Goal: Transaction & Acquisition: Purchase product/service

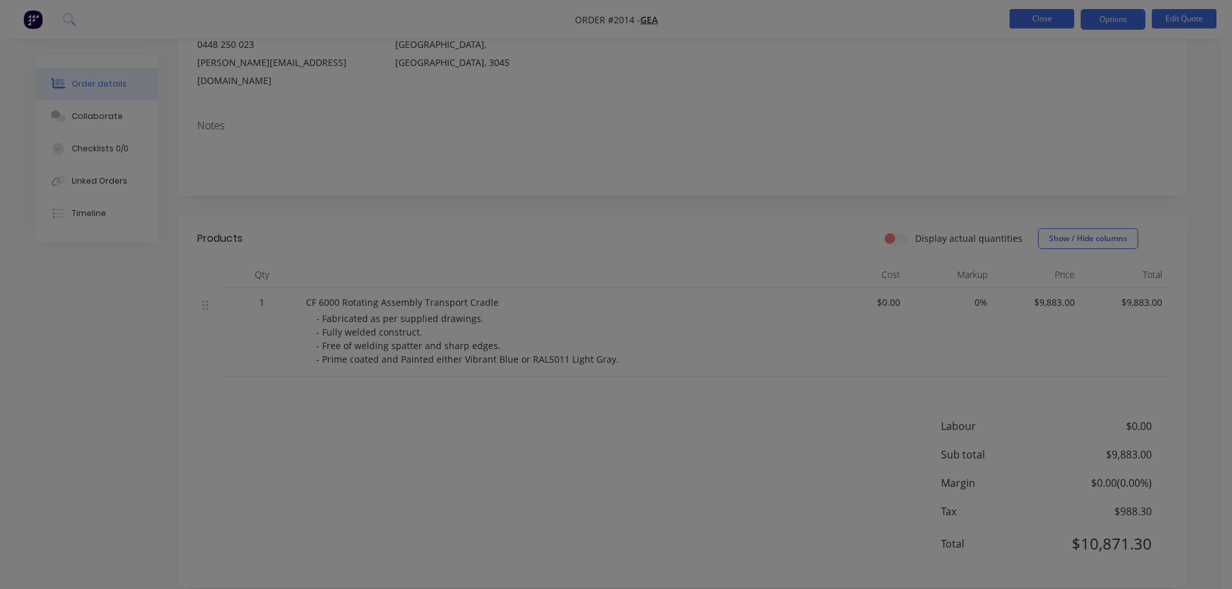
scroll to position [162, 0]
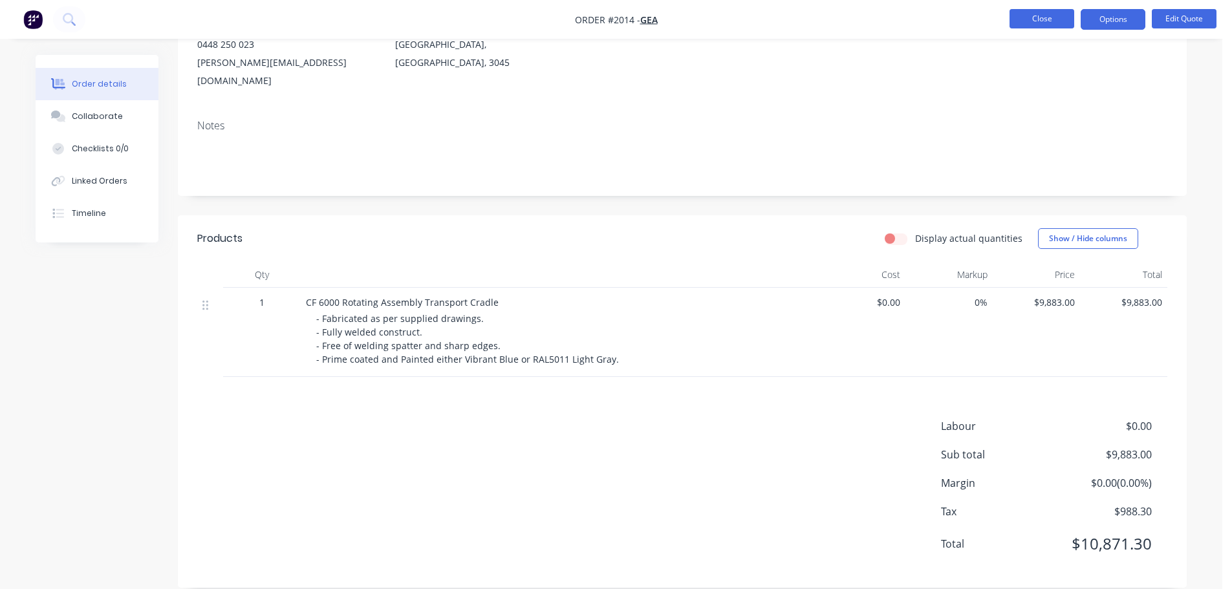
click at [1045, 22] on button "Close" at bounding box center [1041, 18] width 65 height 19
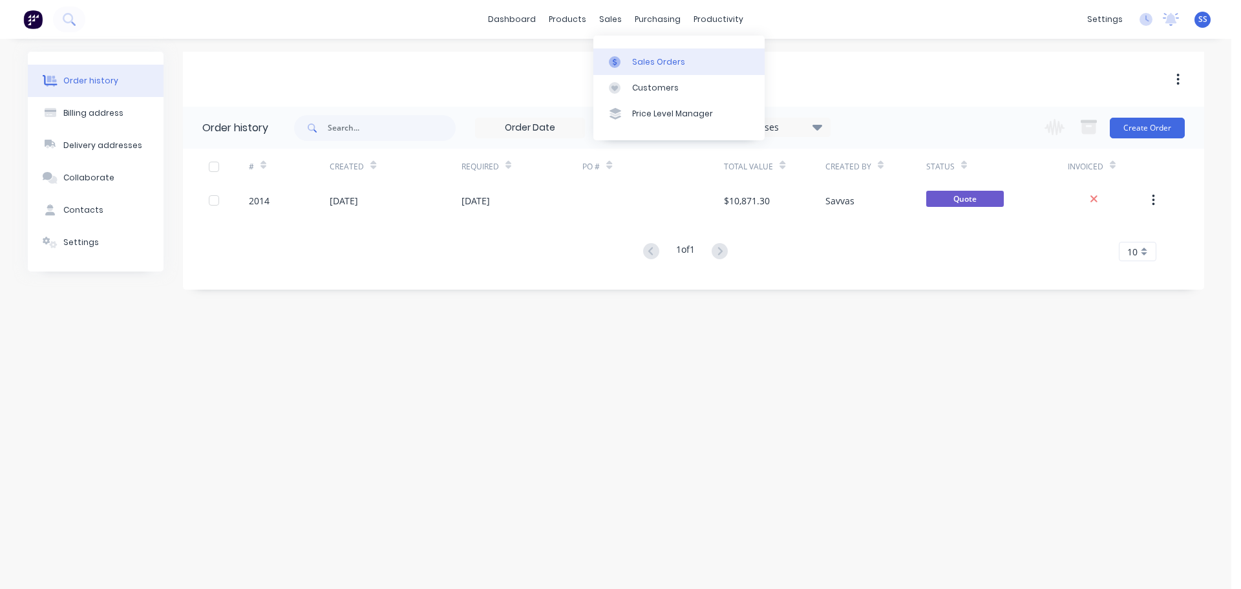
click at [626, 56] on div at bounding box center [618, 62] width 19 height 12
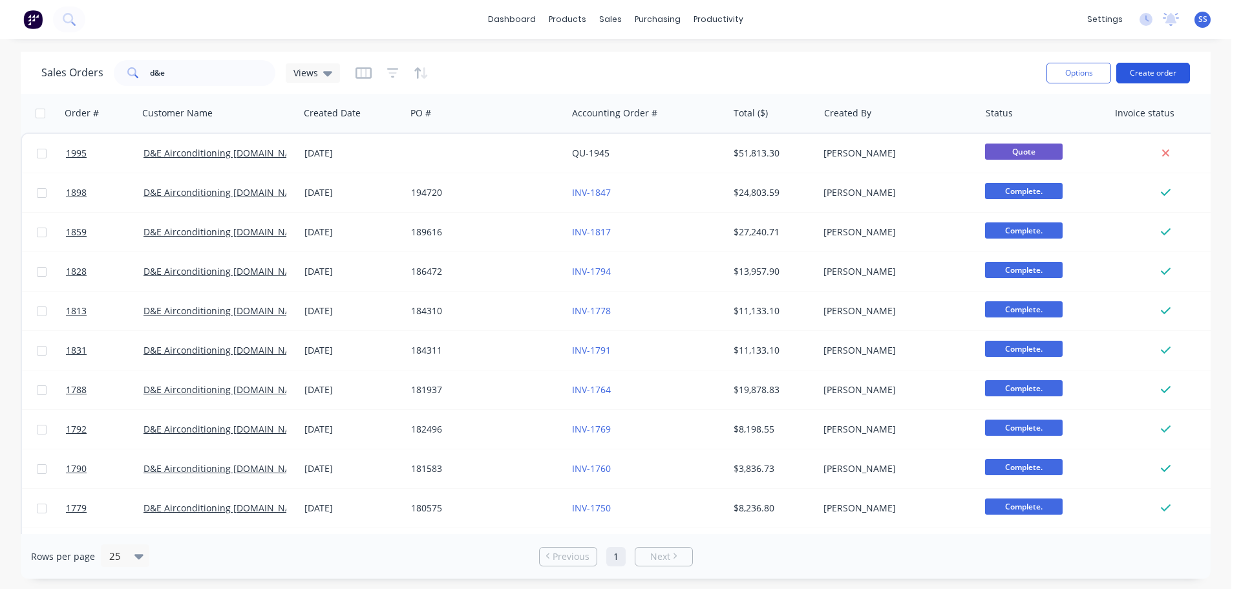
click at [1135, 67] on button "Create order" at bounding box center [1154, 73] width 74 height 21
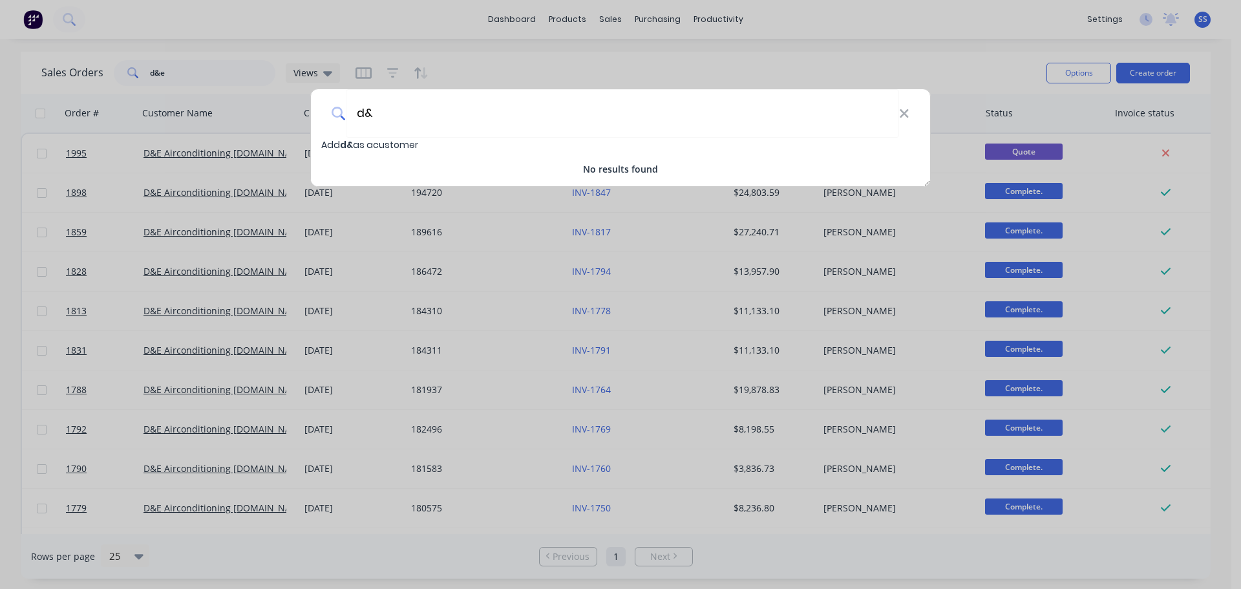
type input "d"
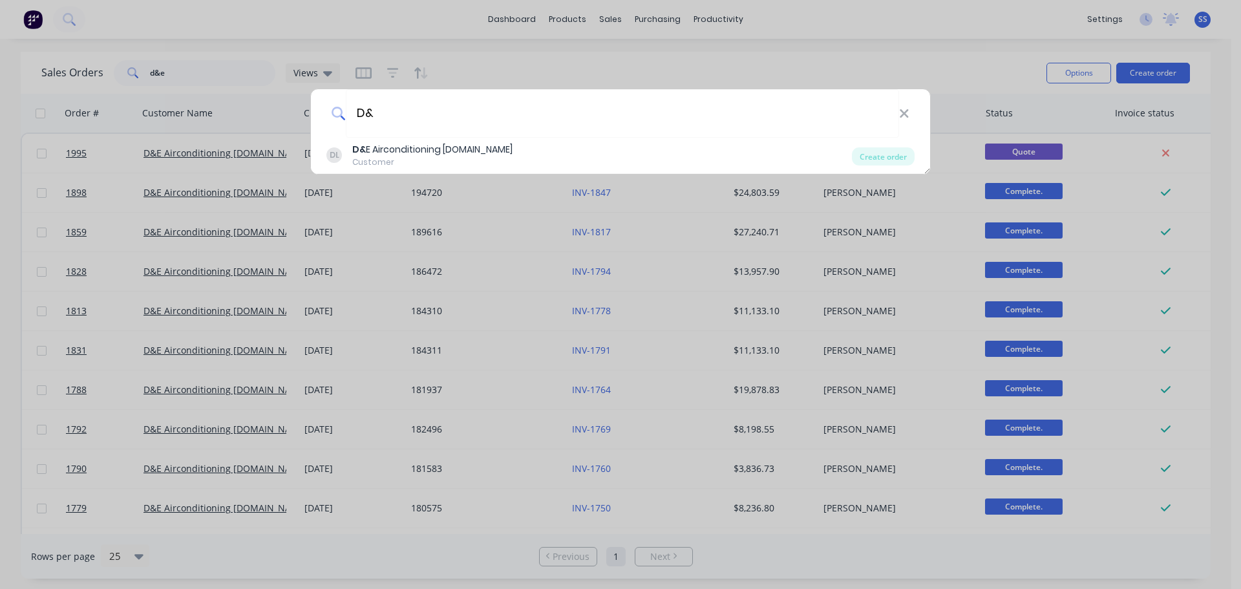
type input "D&"
click at [557, 143] on div "DL D& E Airconditioning [DOMAIN_NAME] Customer" at bounding box center [589, 155] width 526 height 25
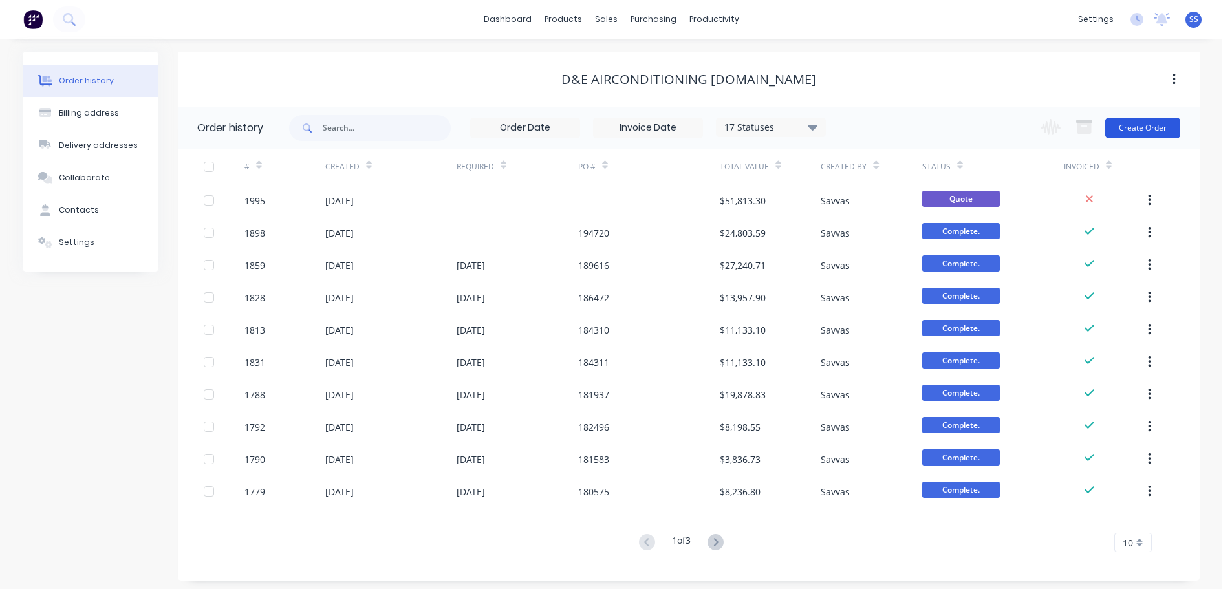
click at [1153, 128] on button "Create Order" at bounding box center [1142, 128] width 75 height 21
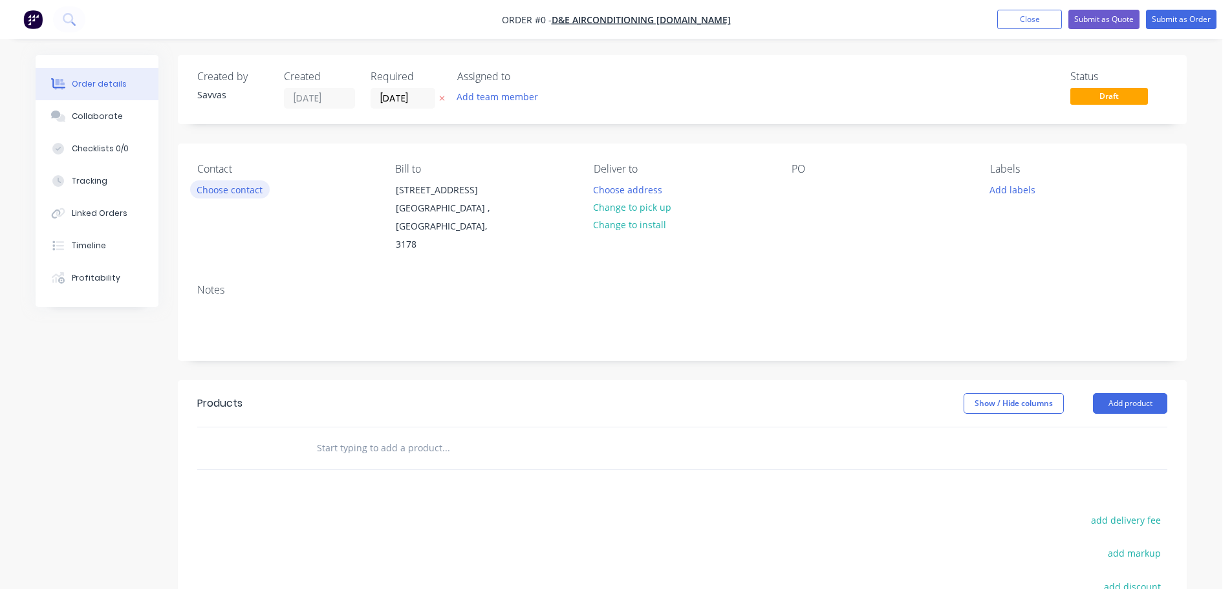
click at [262, 183] on button "Choose contact" at bounding box center [230, 188] width 80 height 17
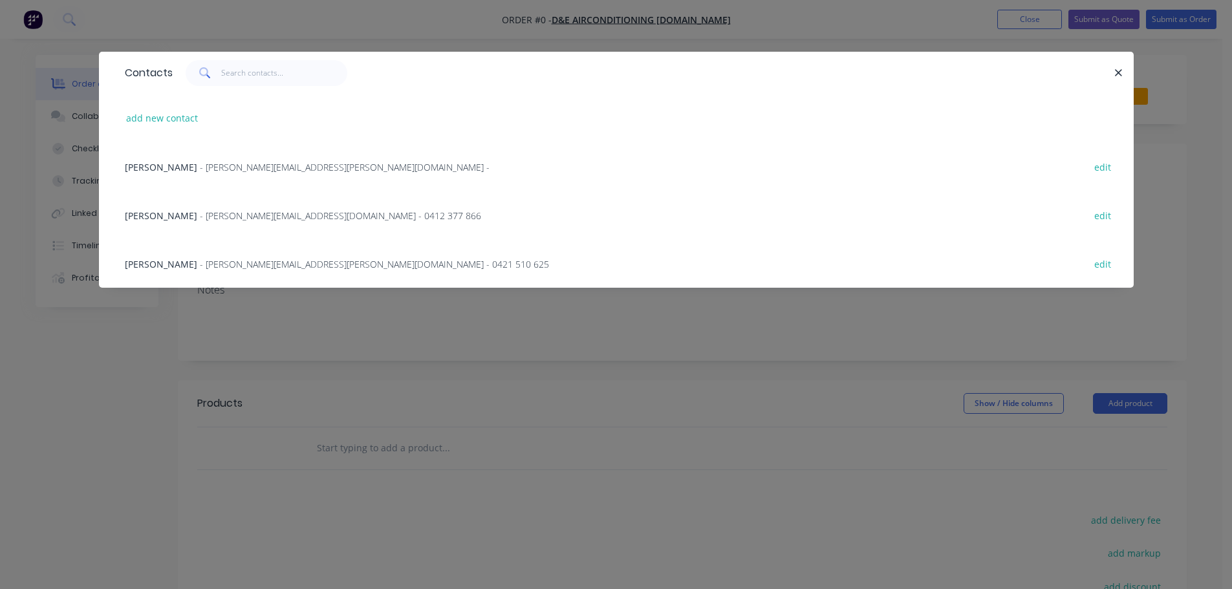
click at [464, 203] on div "Rohan Young - [EMAIL_ADDRESS][PERSON_NAME][DOMAIN_NAME] - 0412 377 866 edit" at bounding box center [616, 215] width 996 height 48
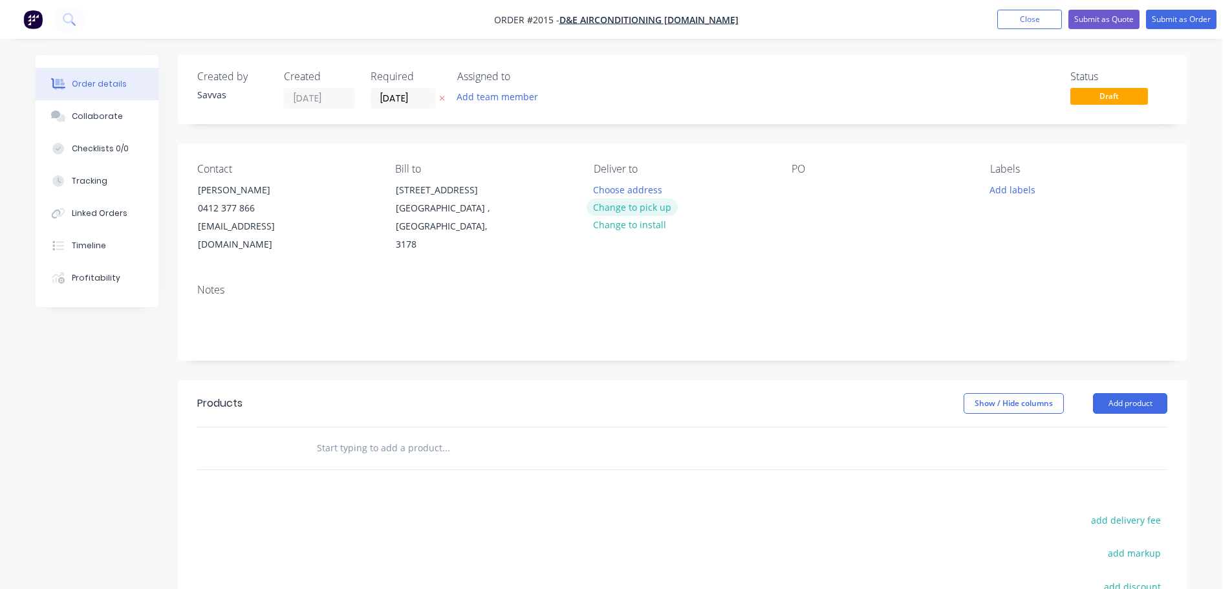
click at [624, 211] on button "Change to pick up" at bounding box center [632, 206] width 92 height 17
click at [668, 200] on button "Change to delivery" at bounding box center [633, 207] width 94 height 17
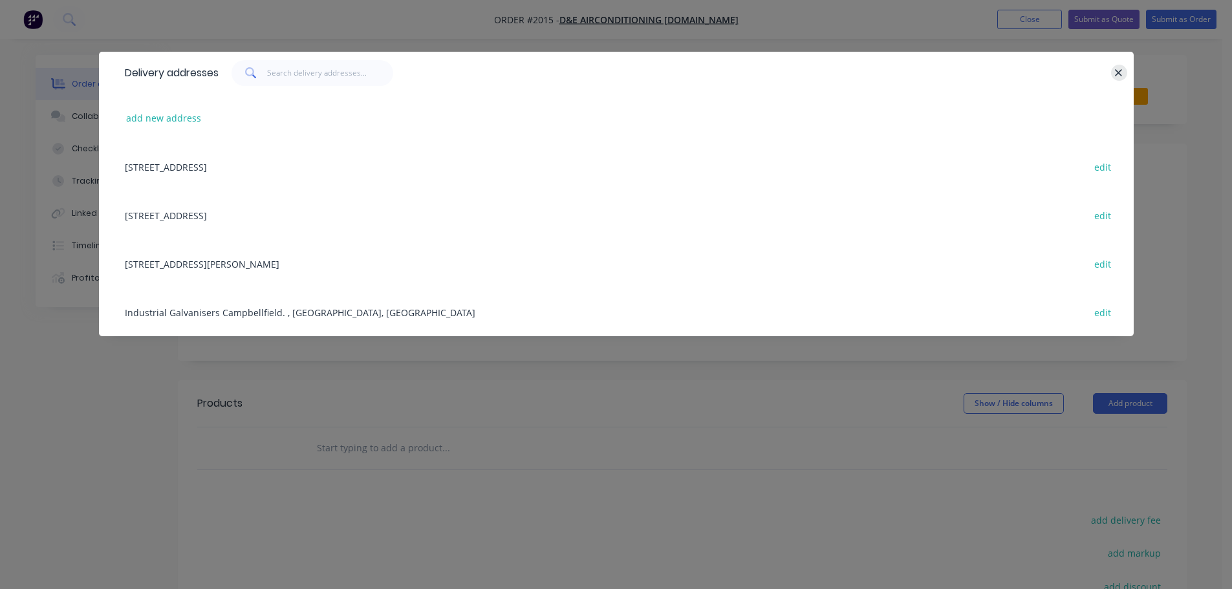
click at [1116, 69] on icon "button" at bounding box center [1118, 73] width 8 height 12
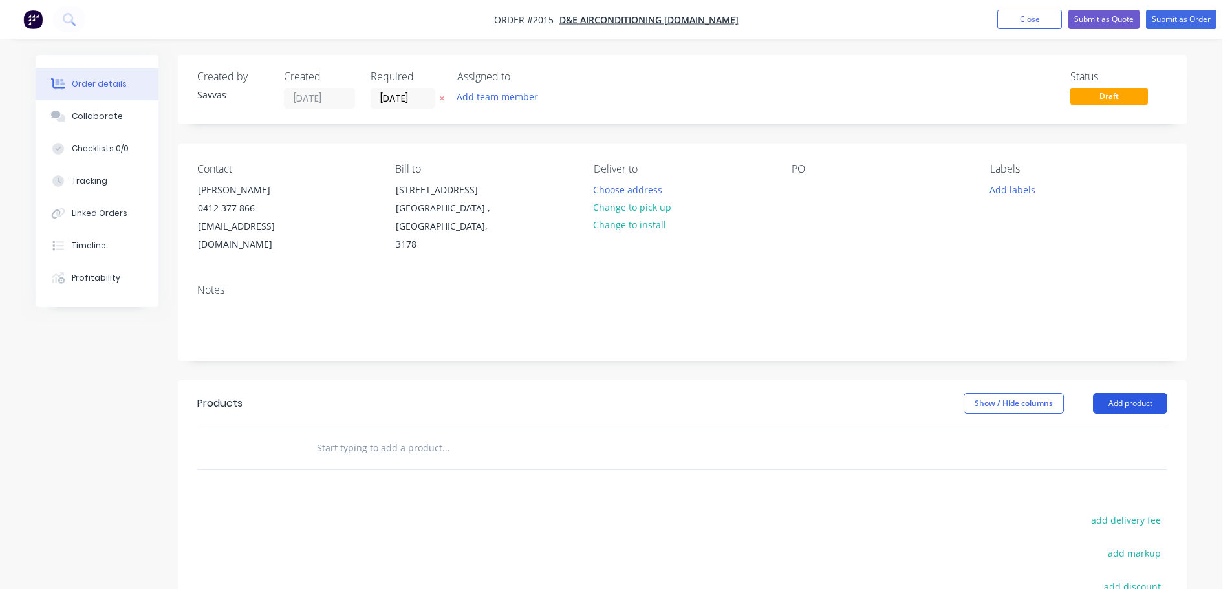
click at [1111, 394] on button "Add product" at bounding box center [1130, 403] width 74 height 21
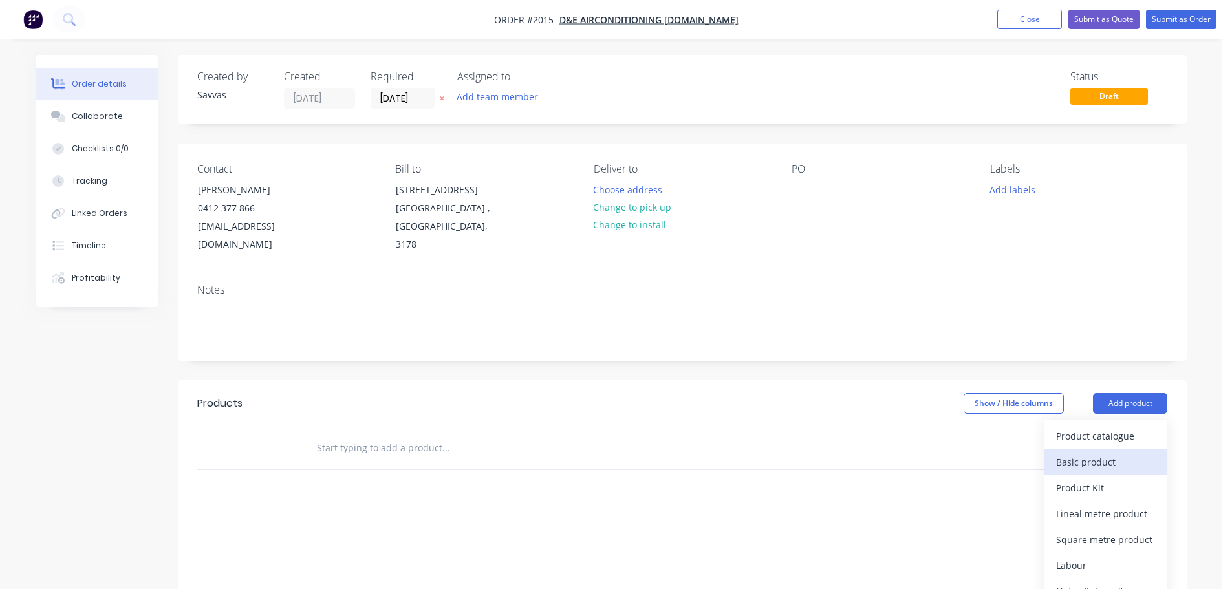
click at [1087, 458] on div "Basic product" at bounding box center [1106, 462] width 100 height 19
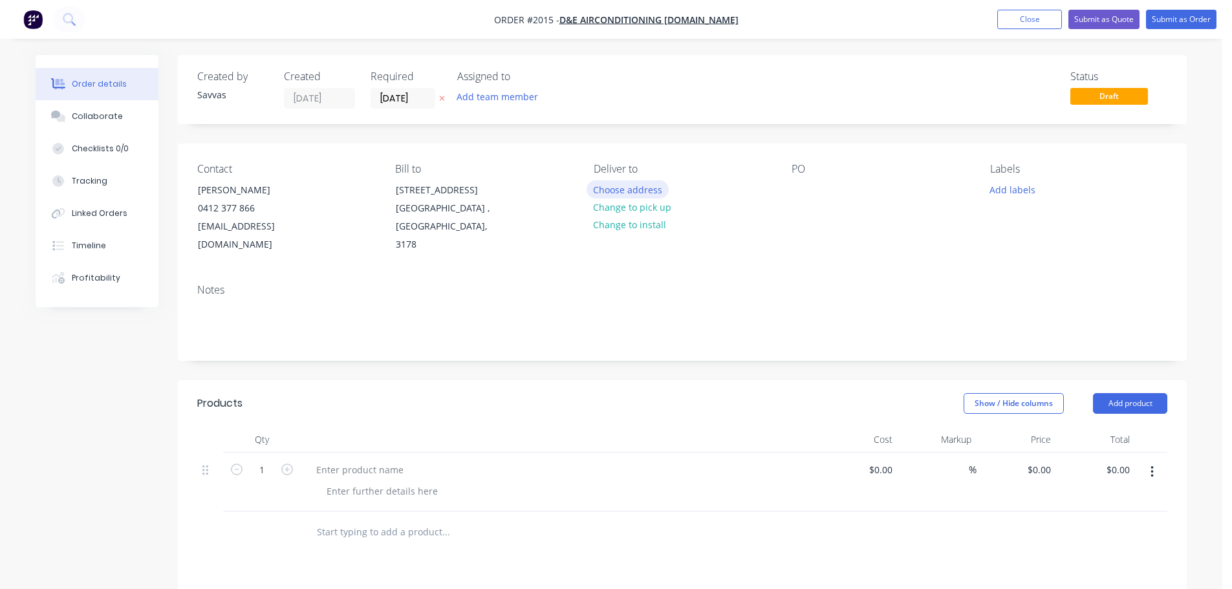
click at [646, 192] on button "Choose address" at bounding box center [627, 188] width 83 height 17
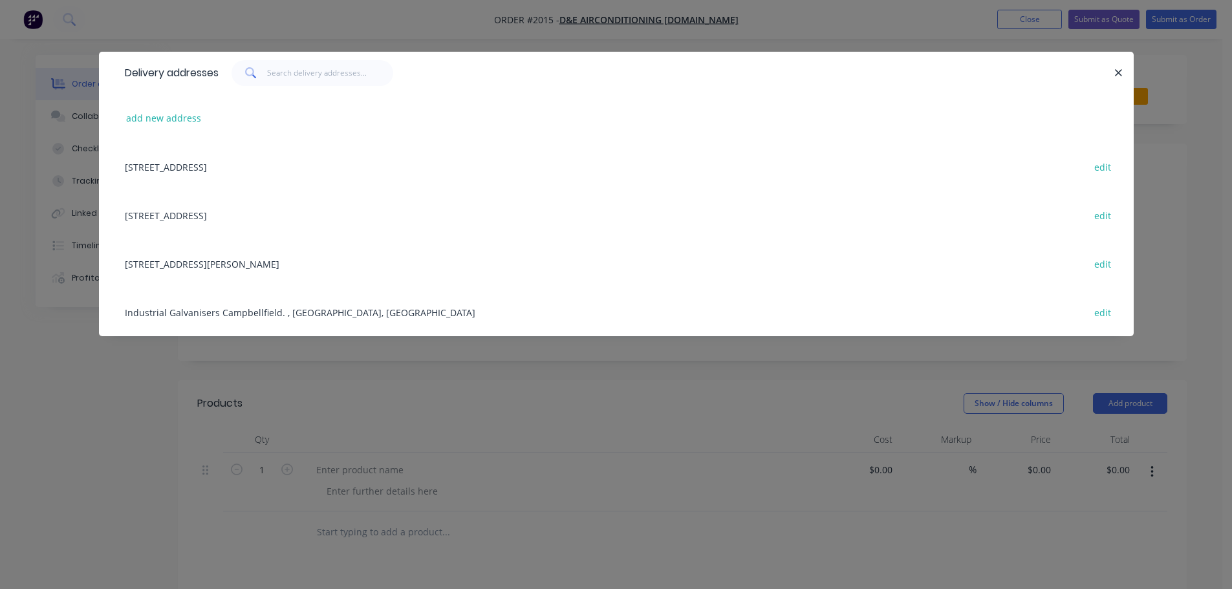
click at [390, 165] on div "[STREET_ADDRESS] edit" at bounding box center [616, 166] width 996 height 48
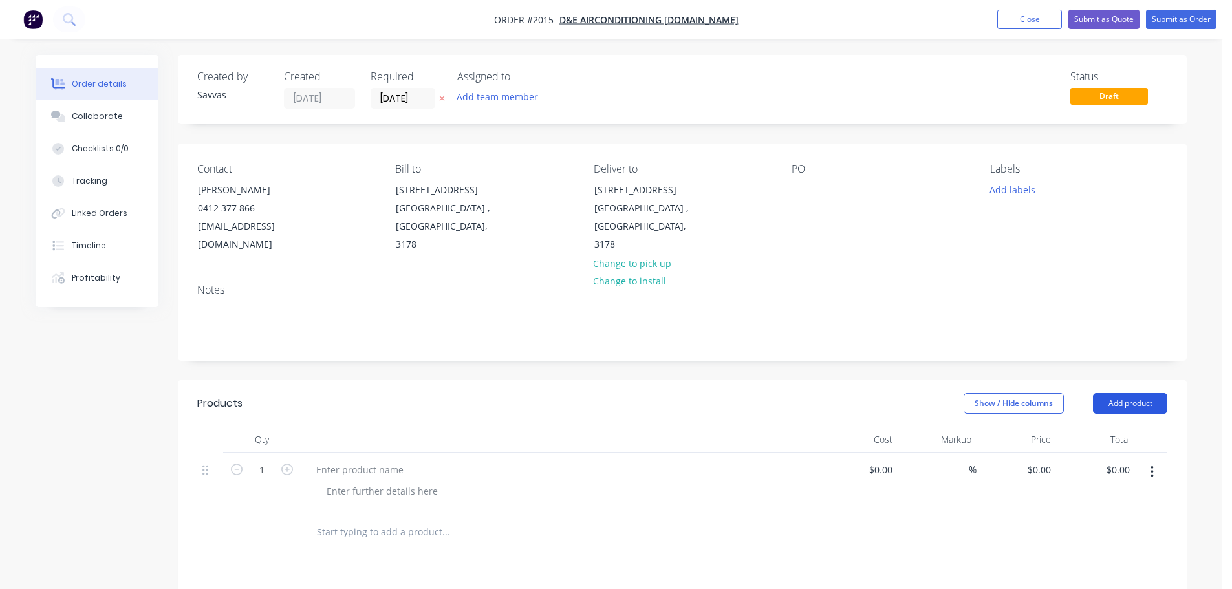
click at [1118, 401] on button "Add product" at bounding box center [1130, 403] width 74 height 21
click at [1111, 451] on button "Basic product" at bounding box center [1105, 462] width 123 height 26
click at [1117, 406] on button "Add product" at bounding box center [1130, 403] width 74 height 21
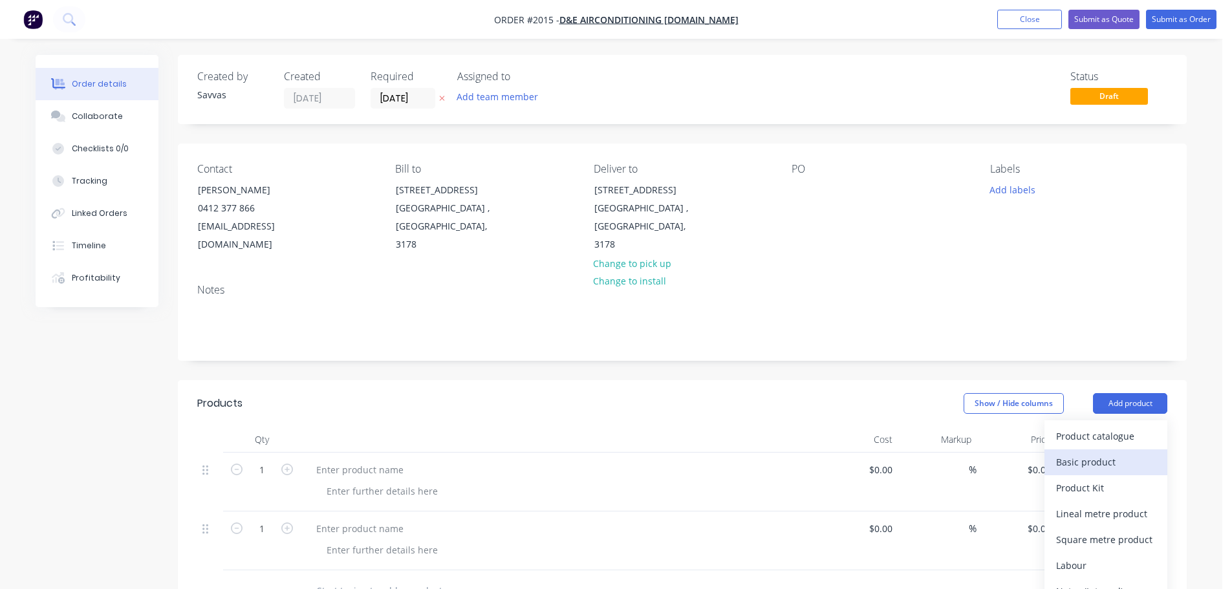
click at [1099, 460] on div "Basic product" at bounding box center [1106, 462] width 100 height 19
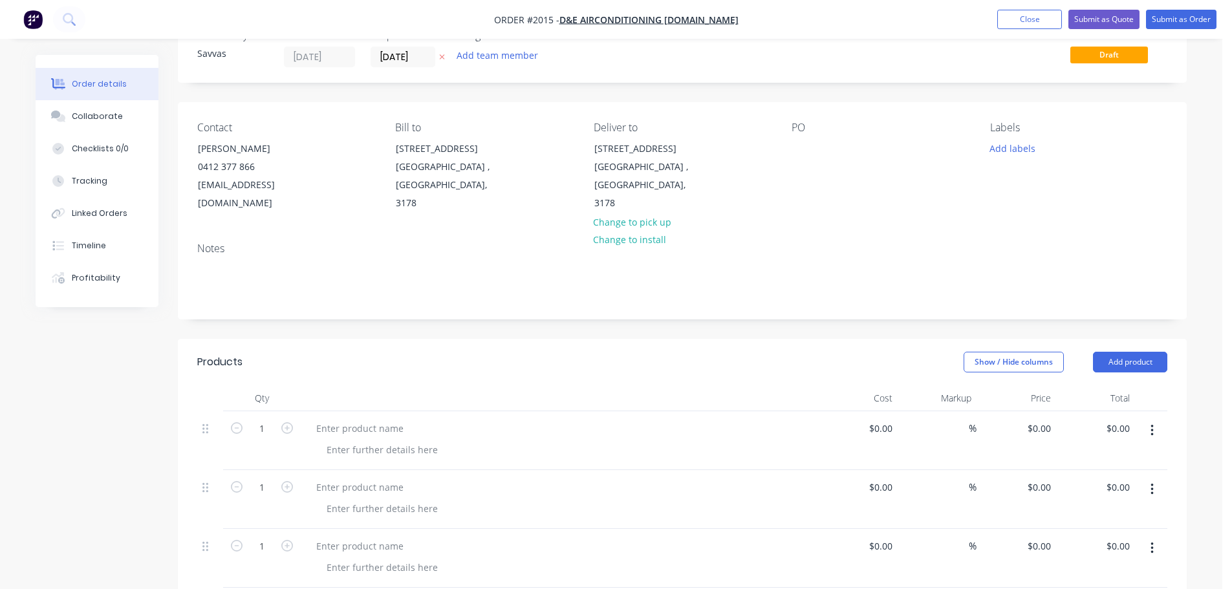
scroll to position [65, 0]
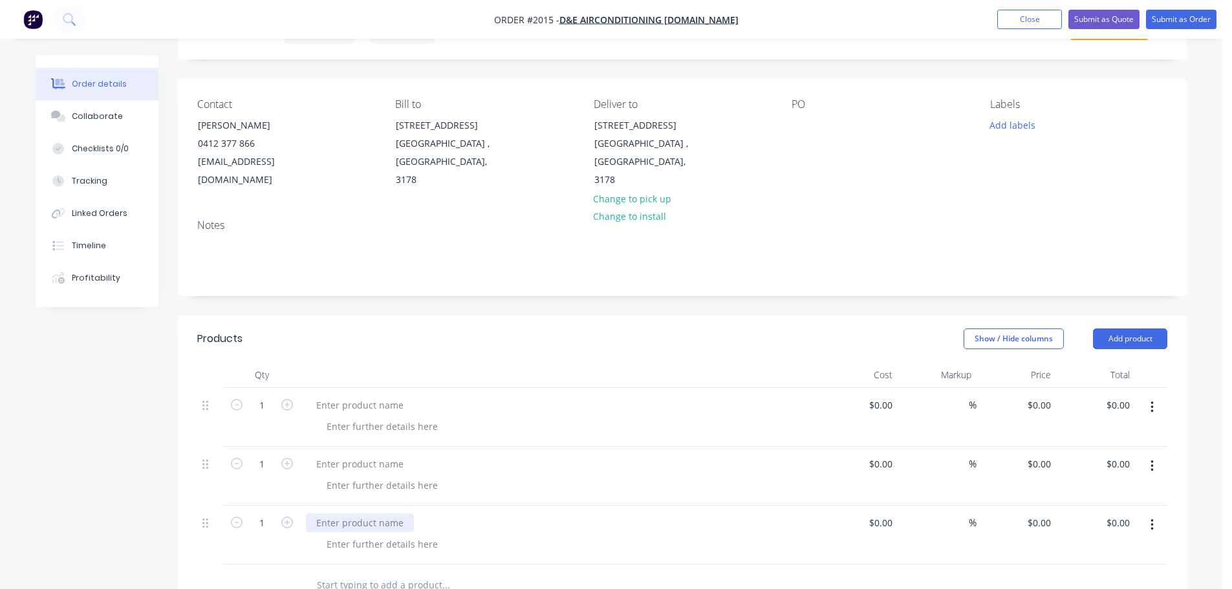
click at [339, 527] on div at bounding box center [360, 522] width 108 height 19
click at [341, 541] on div at bounding box center [382, 544] width 132 height 19
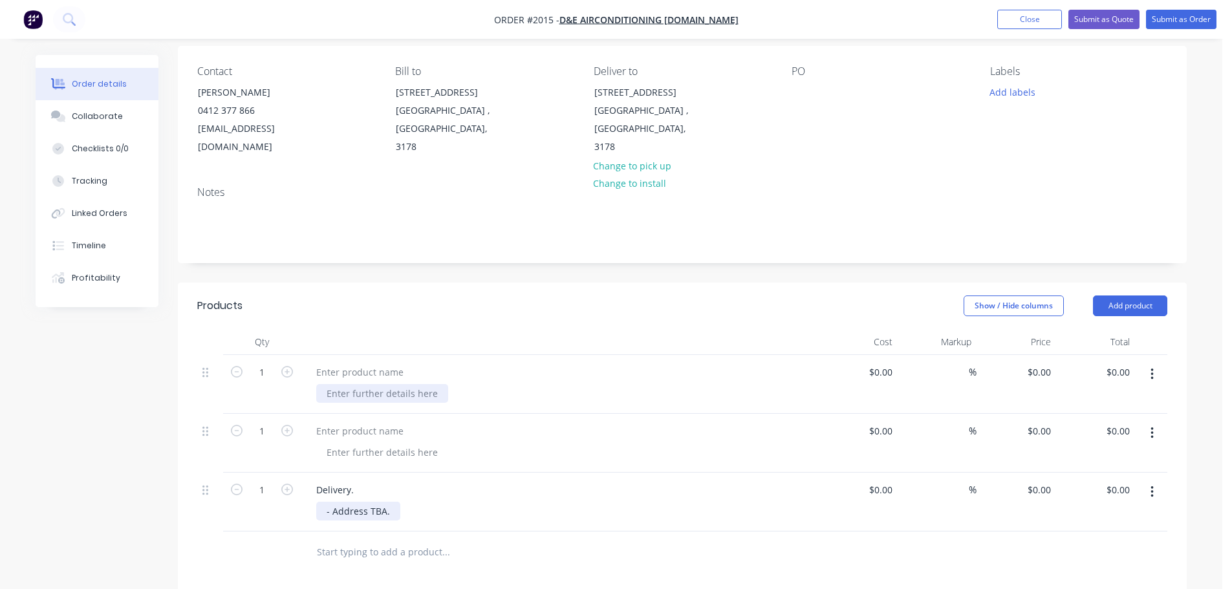
scroll to position [129, 0]
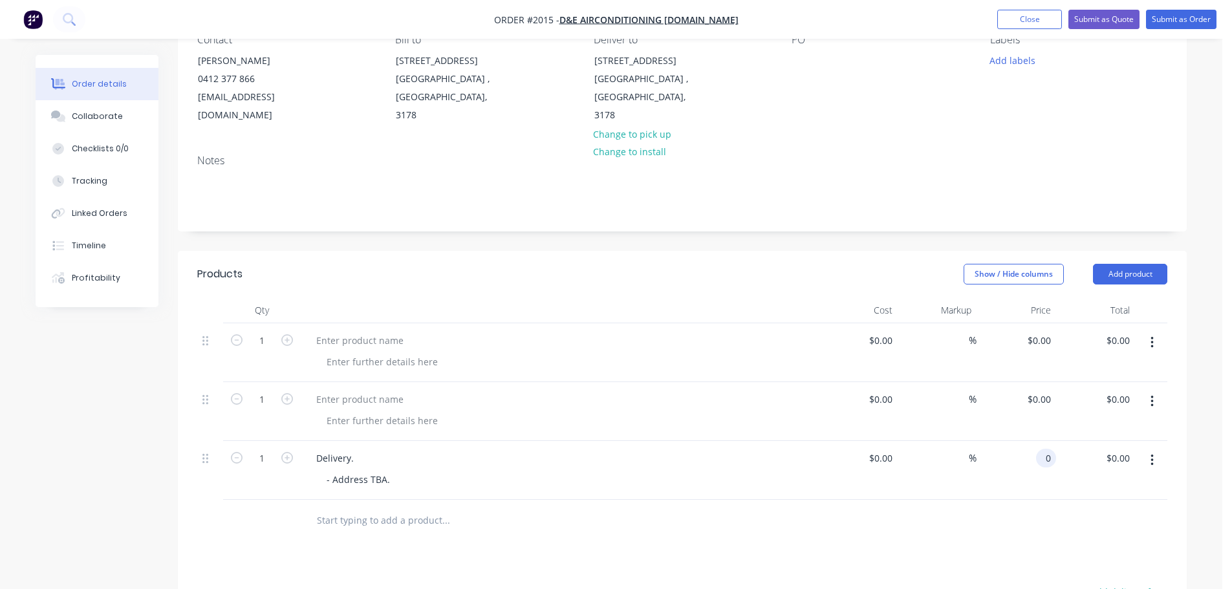
click at [1046, 464] on input "0" at bounding box center [1048, 458] width 15 height 19
type input "$250.00"
click at [754, 525] on div at bounding box center [533, 521] width 455 height 26
click at [327, 337] on div at bounding box center [360, 340] width 108 height 19
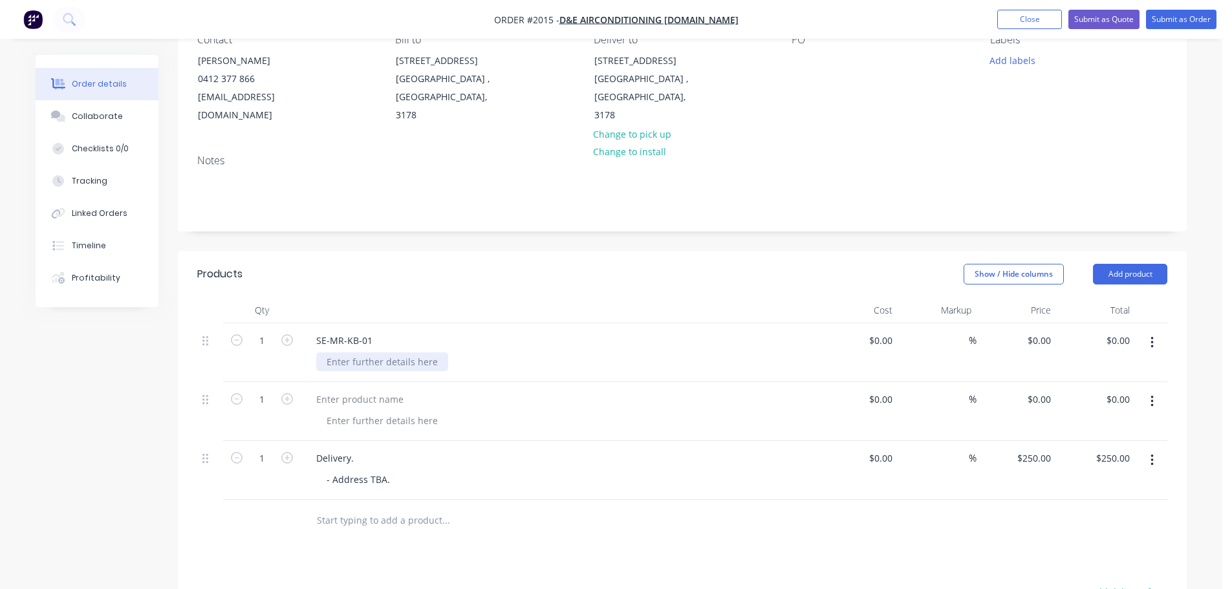
click at [340, 353] on div at bounding box center [382, 361] width 132 height 19
click at [343, 353] on div at bounding box center [382, 361] width 132 height 19
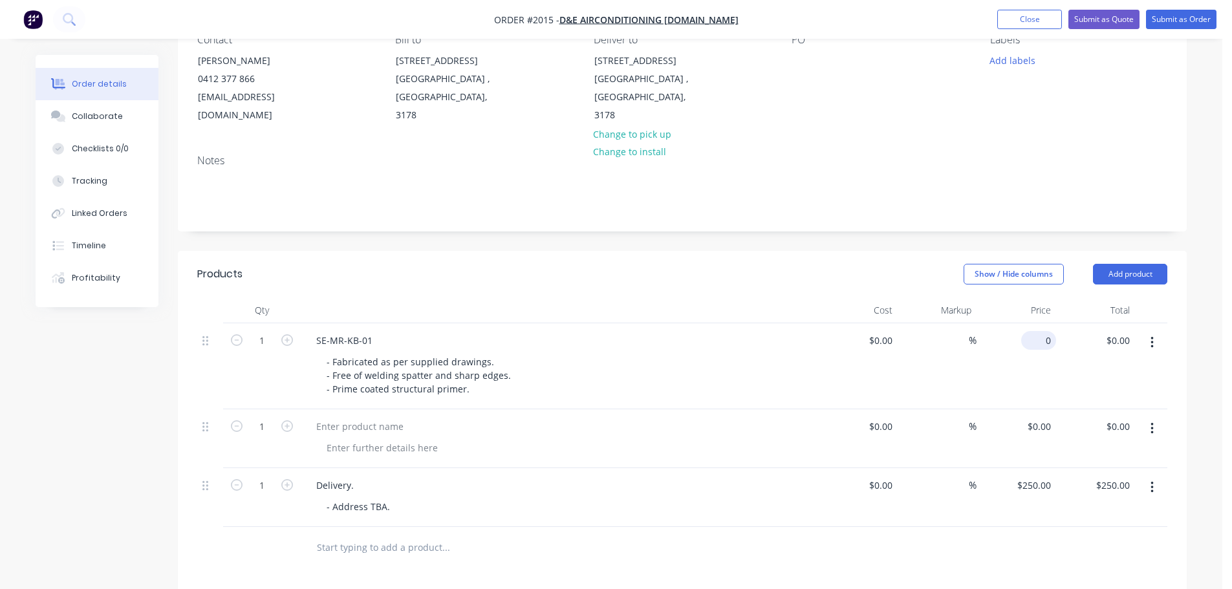
click at [1051, 339] on input "0" at bounding box center [1041, 340] width 30 height 19
click at [489, 394] on div "- Fabricated as per supplied drawings. - Free of welding spatter and sharp edge…" at bounding box center [420, 375] width 208 height 46
click at [485, 392] on div "- Fabricated as per supplied drawings. - Free of welding spatter and sharp edge…" at bounding box center [420, 375] width 208 height 46
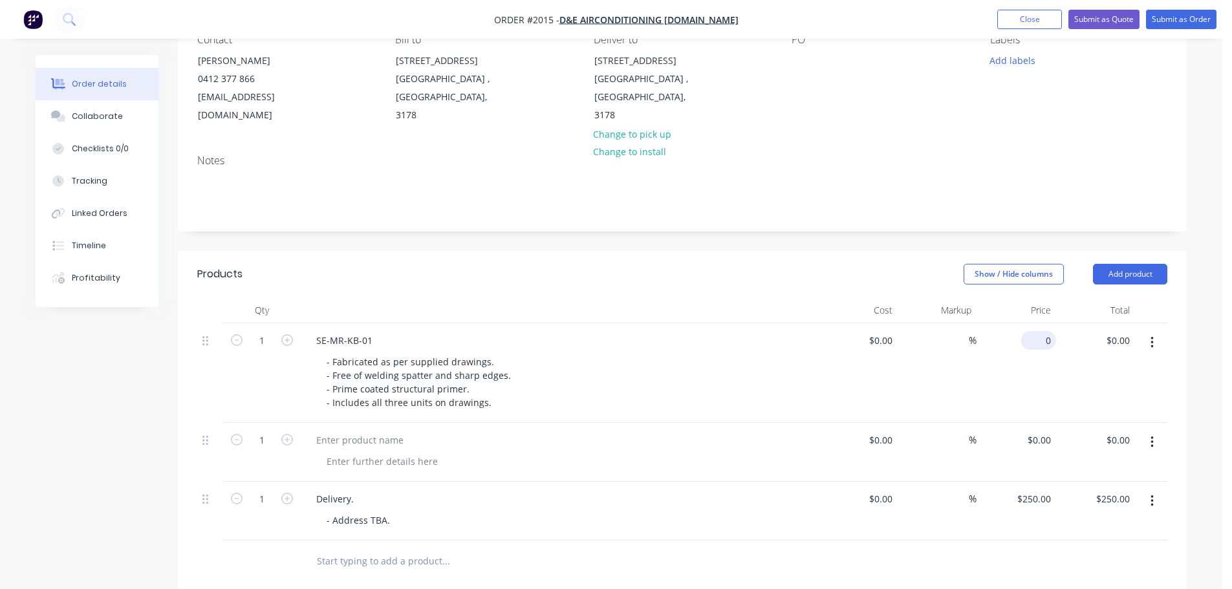
click at [1035, 340] on div "0 $0.00" at bounding box center [1038, 340] width 35 height 19
click at [1043, 341] on input "0" at bounding box center [1048, 340] width 15 height 19
type input "$2,369.87"
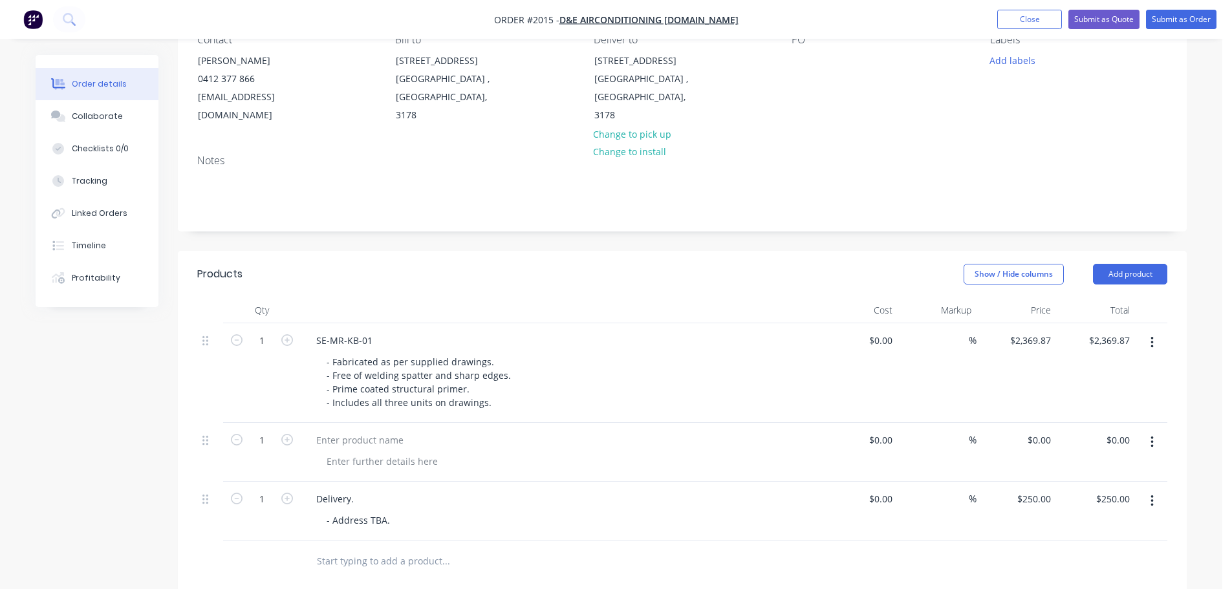
click at [765, 318] on div at bounding box center [559, 310] width 517 height 26
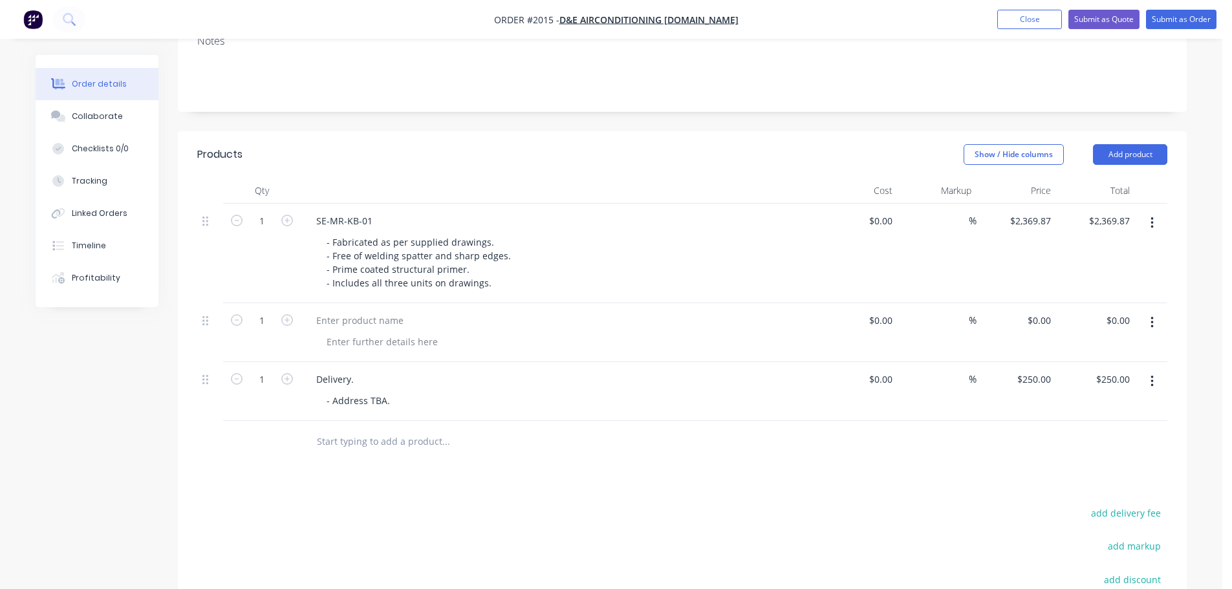
scroll to position [259, 0]
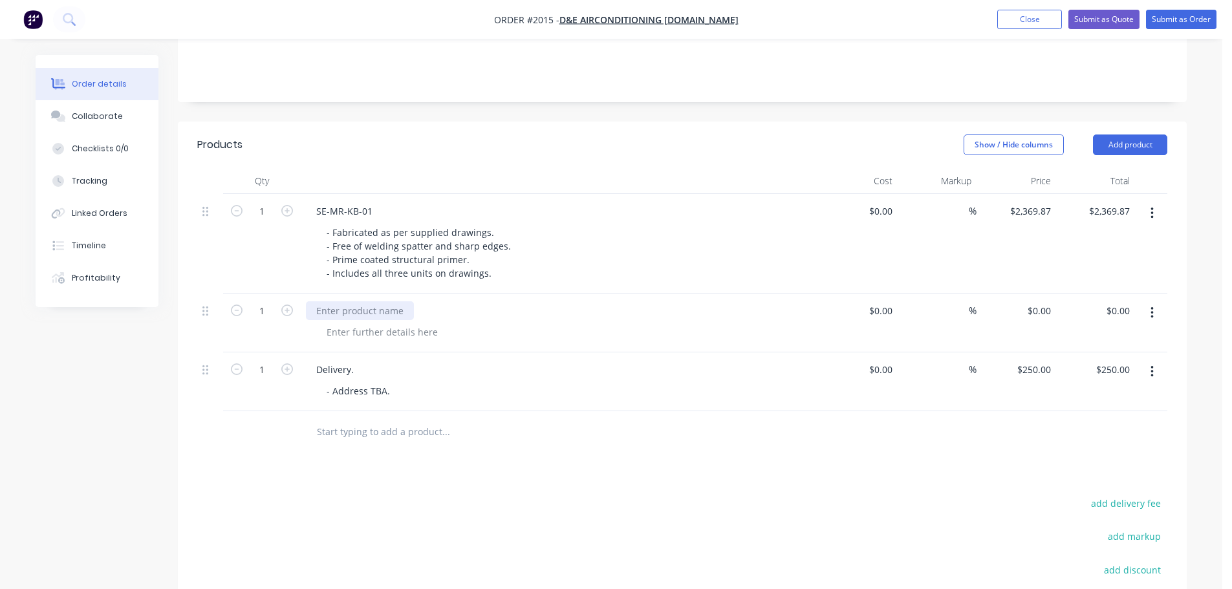
click at [369, 317] on div at bounding box center [360, 310] width 108 height 19
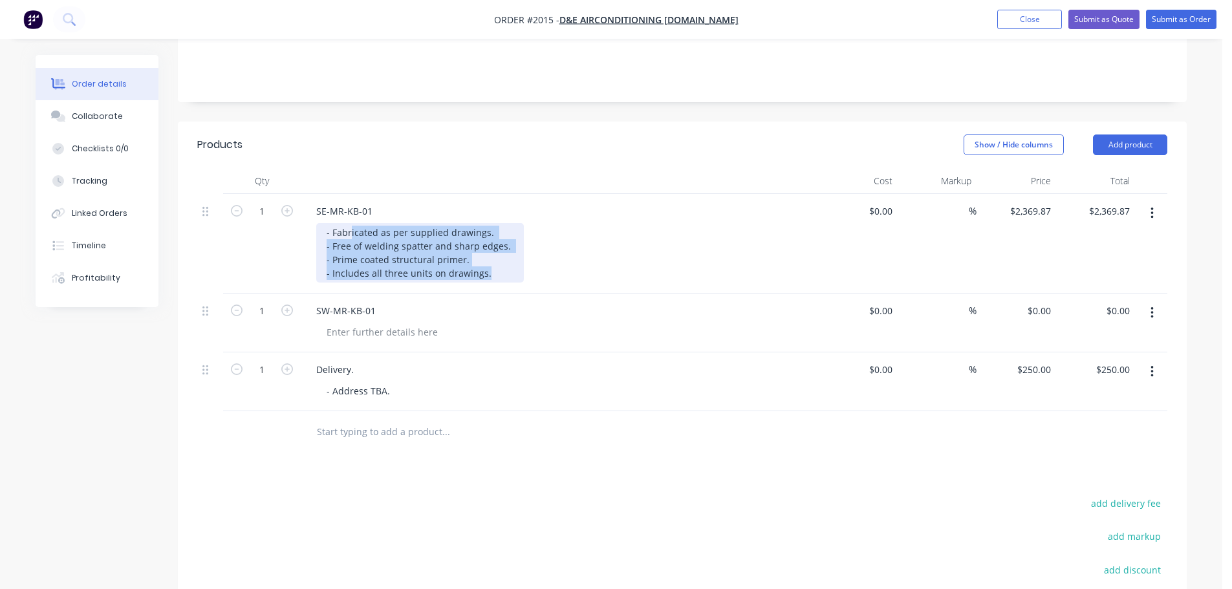
drag, startPoint x: 462, startPoint y: 262, endPoint x: 330, endPoint y: 237, distance: 134.9
click at [330, 237] on div "- Fabricated as per supplied drawings. - Free of welding spatter and sharp edge…" at bounding box center [420, 252] width 208 height 59
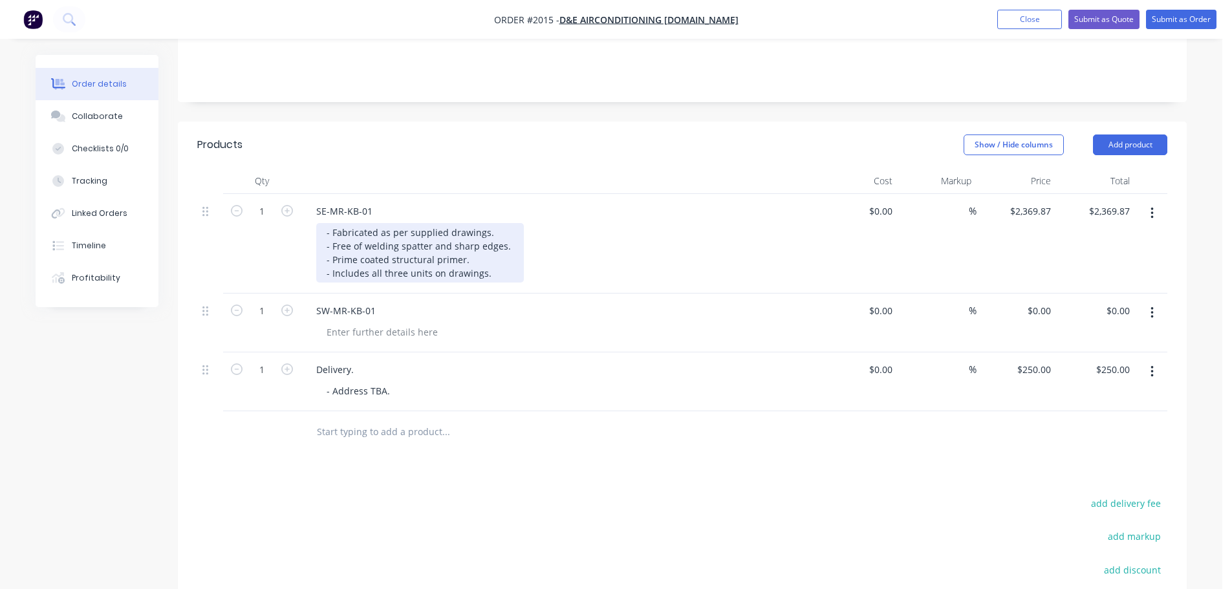
click at [330, 237] on div "- Fabricated as per supplied drawings. - Free of welding spatter and sharp edge…" at bounding box center [420, 252] width 208 height 59
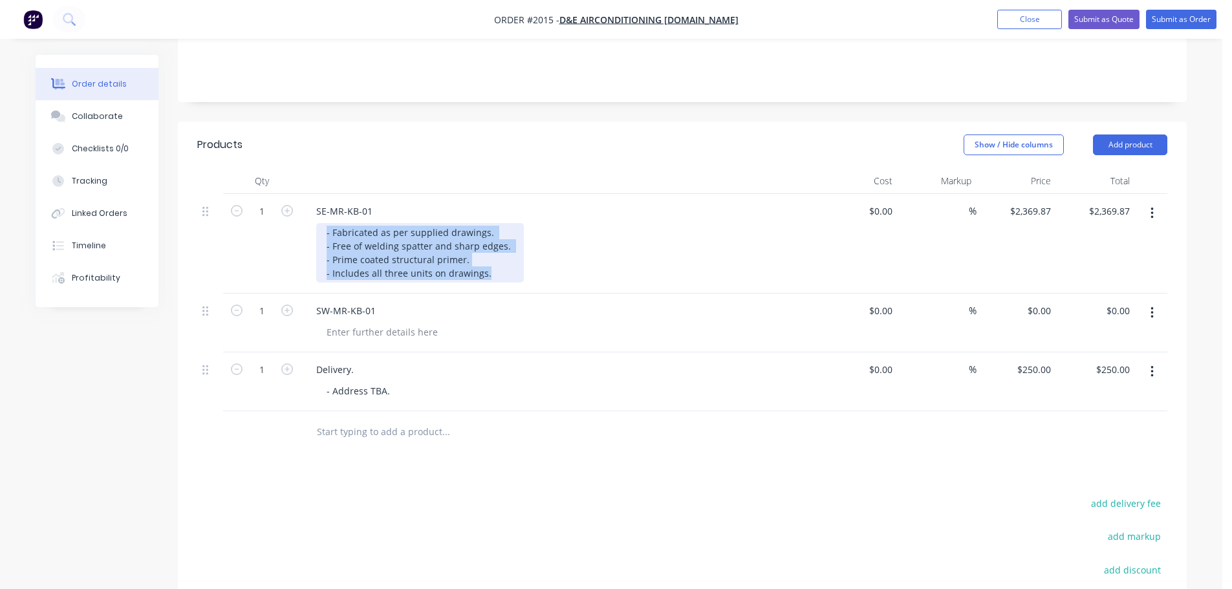
drag, startPoint x: 348, startPoint y: 237, endPoint x: 487, endPoint y: 285, distance: 147.0
click at [487, 285] on div "SE-MR-KB-01 - Fabricated as per supplied drawings. - Free of welding spatter an…" at bounding box center [559, 244] width 517 height 100
copy div "- Fabricated as per supplied drawings. - Free of welding spatter and sharp edge…"
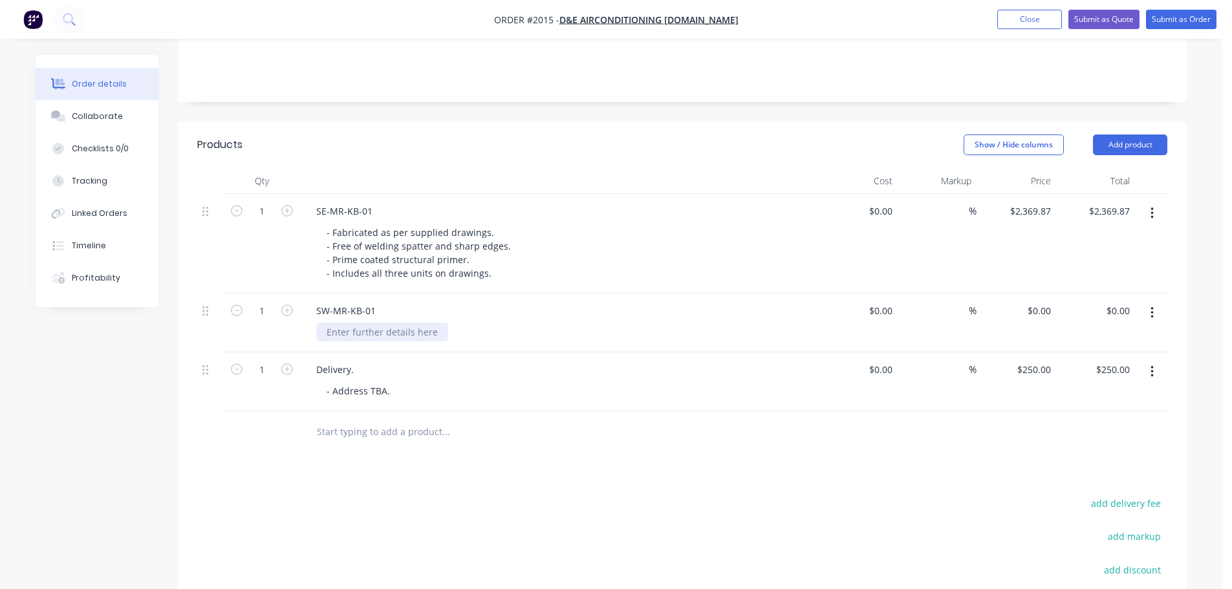
click at [402, 338] on div at bounding box center [382, 332] width 132 height 19
paste div
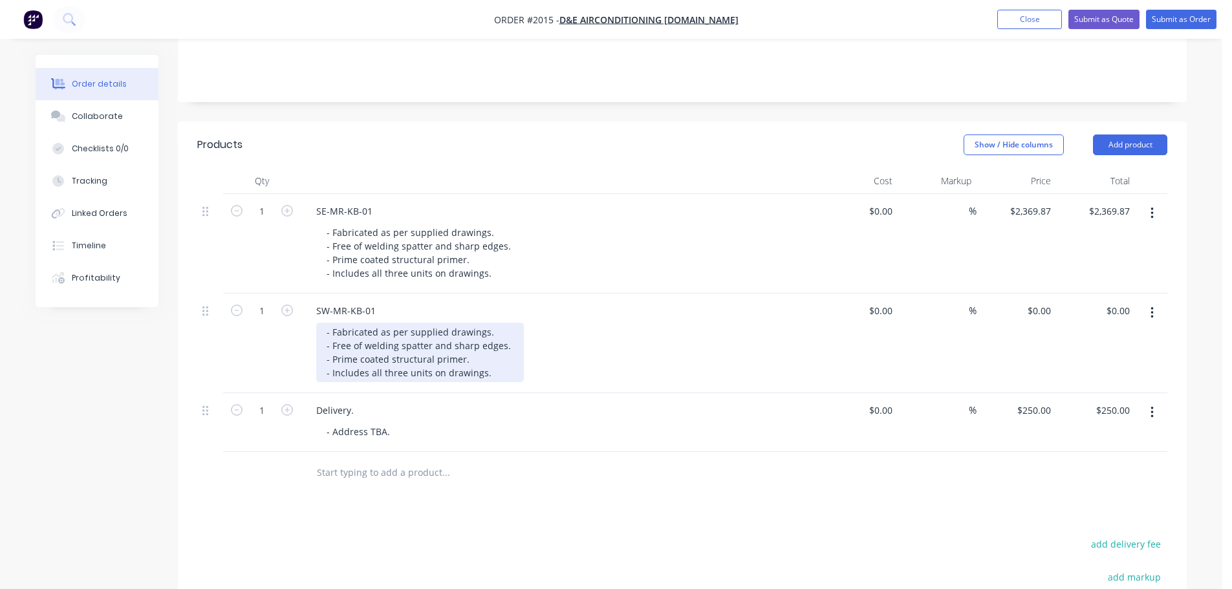
click at [398, 369] on div "- Fabricated as per supplied drawings. - Free of welding spatter and sharp edge…" at bounding box center [420, 352] width 208 height 59
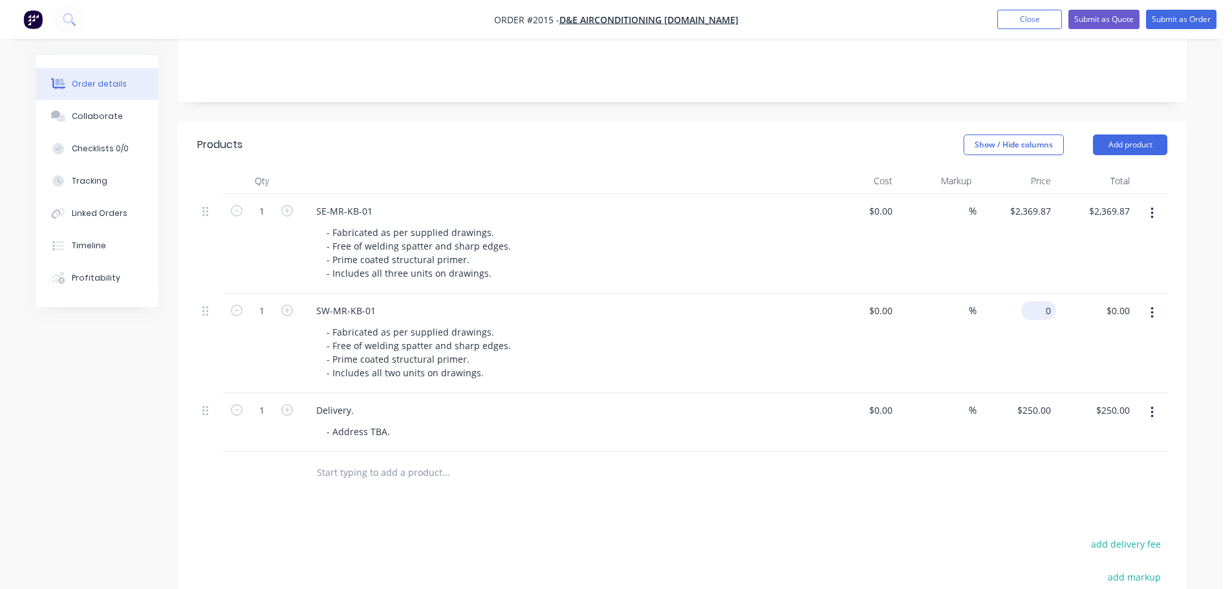
click at [1045, 310] on input "0" at bounding box center [1041, 310] width 30 height 19
type input "$1,112.00"
click at [688, 349] on div "- Fabricated as per supplied drawings. - Free of welding spatter and sharp edge…" at bounding box center [564, 352] width 497 height 59
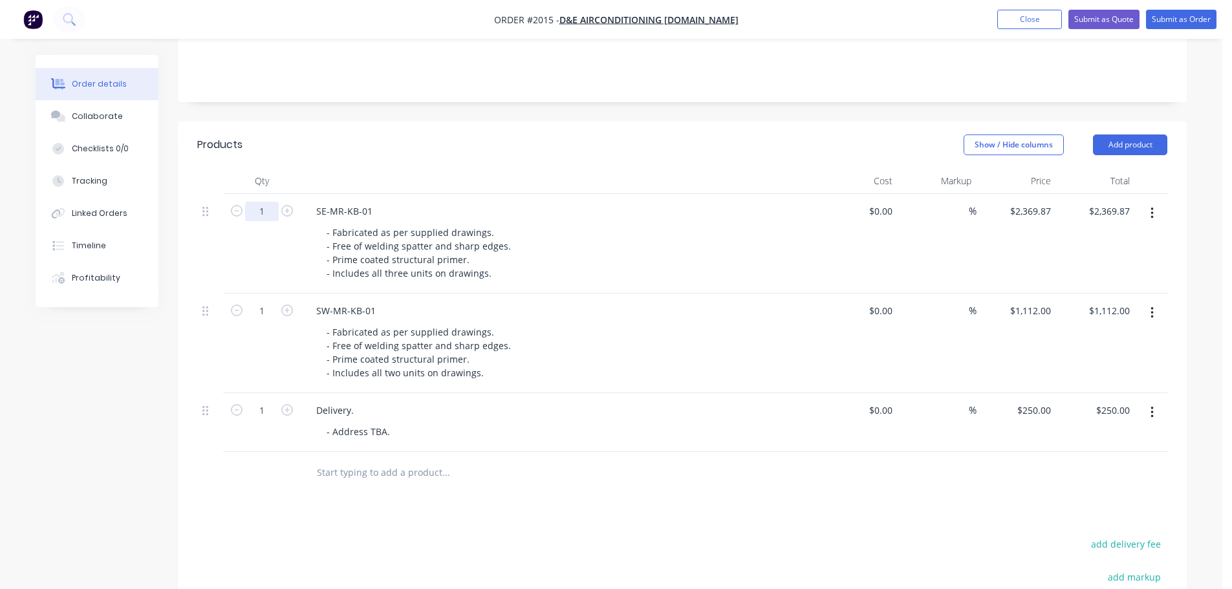
click at [263, 209] on input "1" at bounding box center [262, 211] width 34 height 19
type input "8"
type input "$18,958.96"
click at [321, 139] on div "Products" at bounding box center [300, 144] width 206 height 21
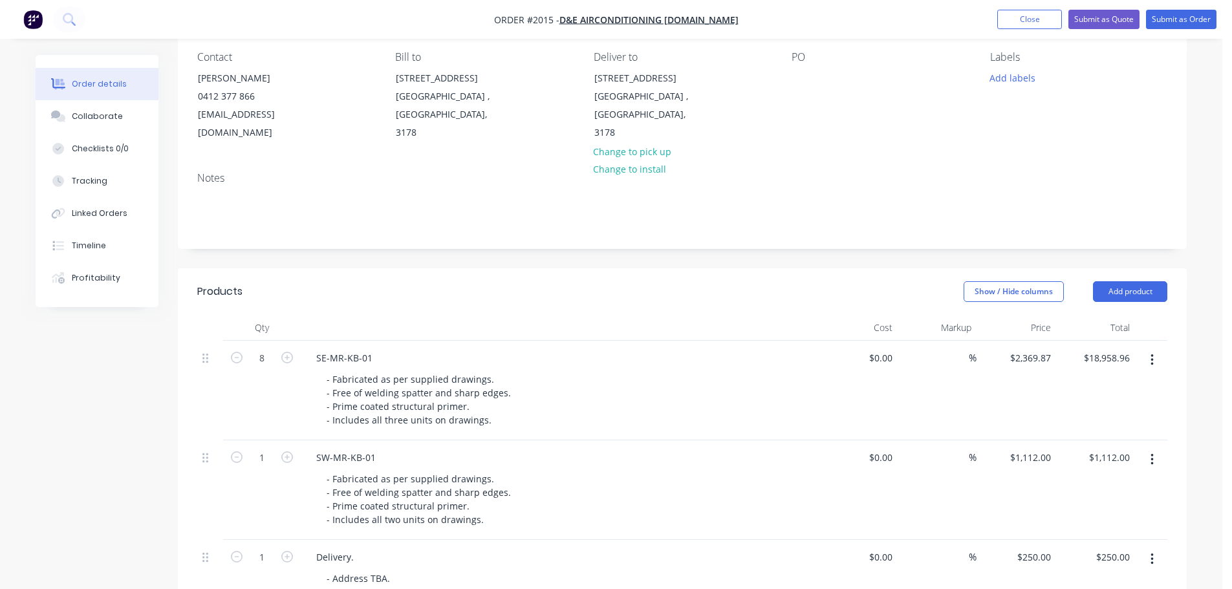
scroll to position [105, 0]
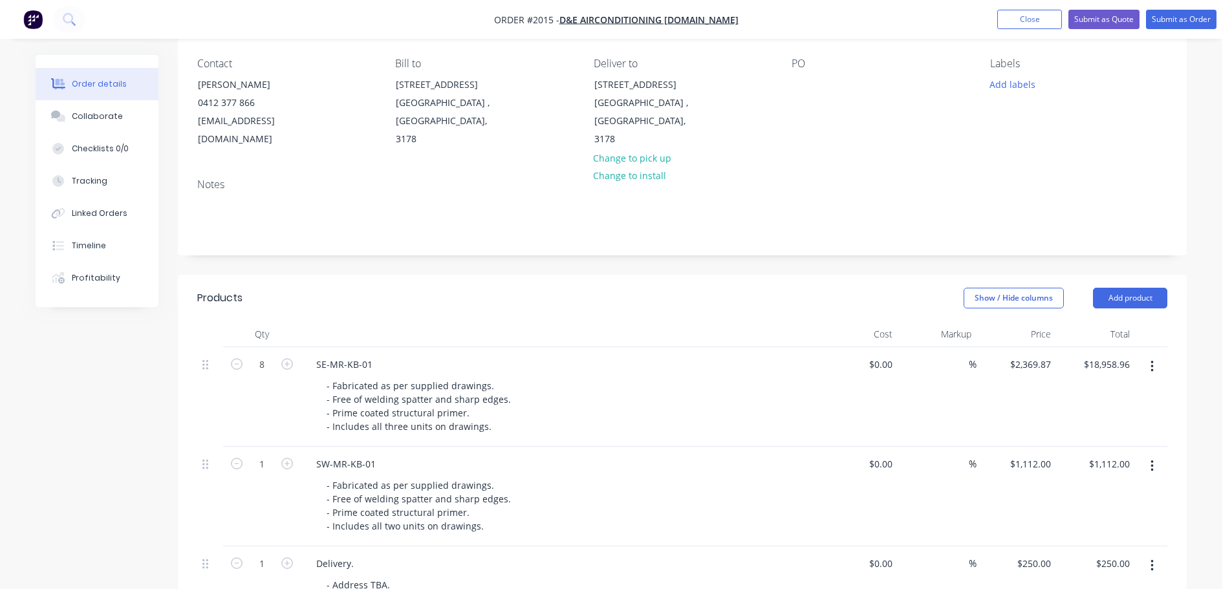
click at [695, 302] on div "Show / Hide columns Add product" at bounding box center [785, 298] width 764 height 21
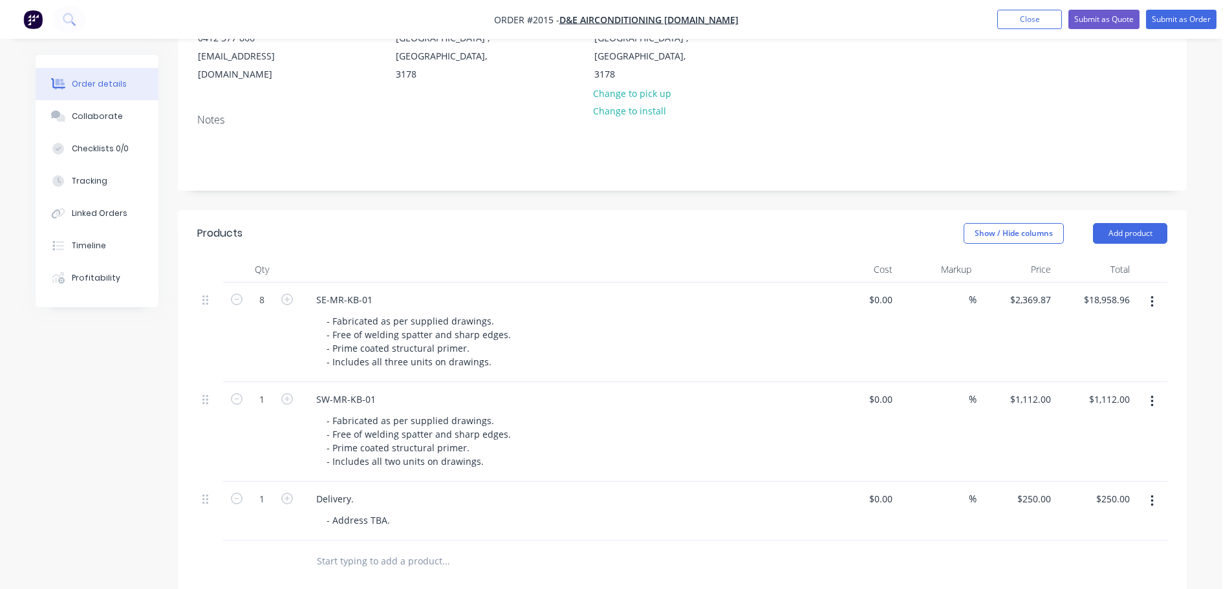
click at [711, 295] on div "SE-MR-KB-01" at bounding box center [559, 299] width 507 height 19
click at [1077, 22] on button "Submit as Quote" at bounding box center [1103, 19] width 71 height 19
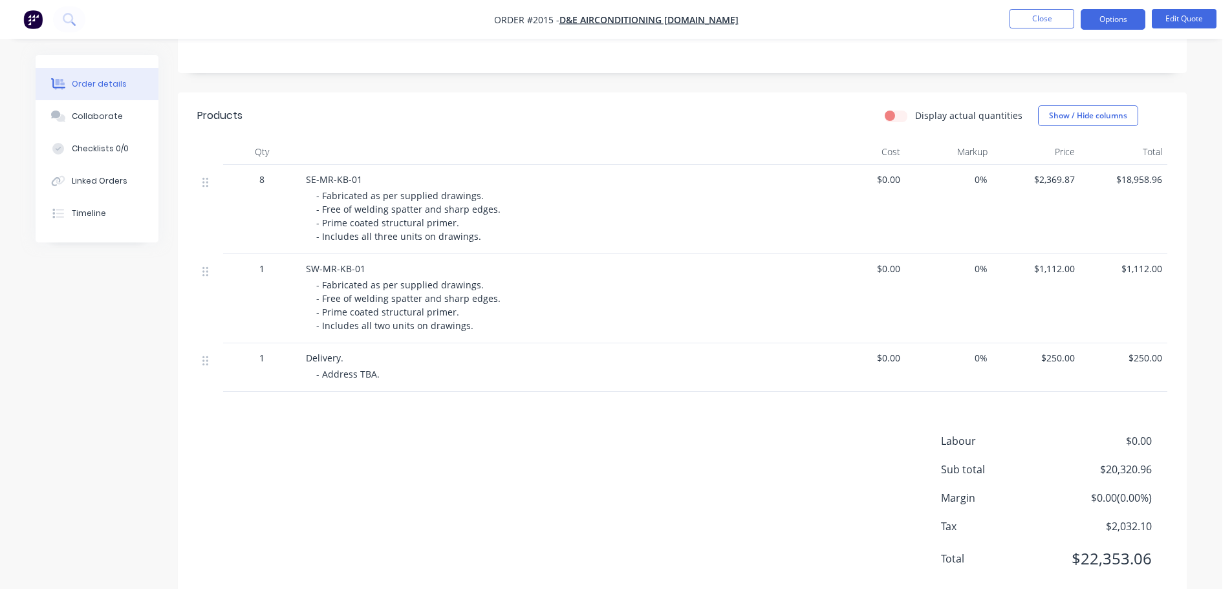
scroll to position [300, 0]
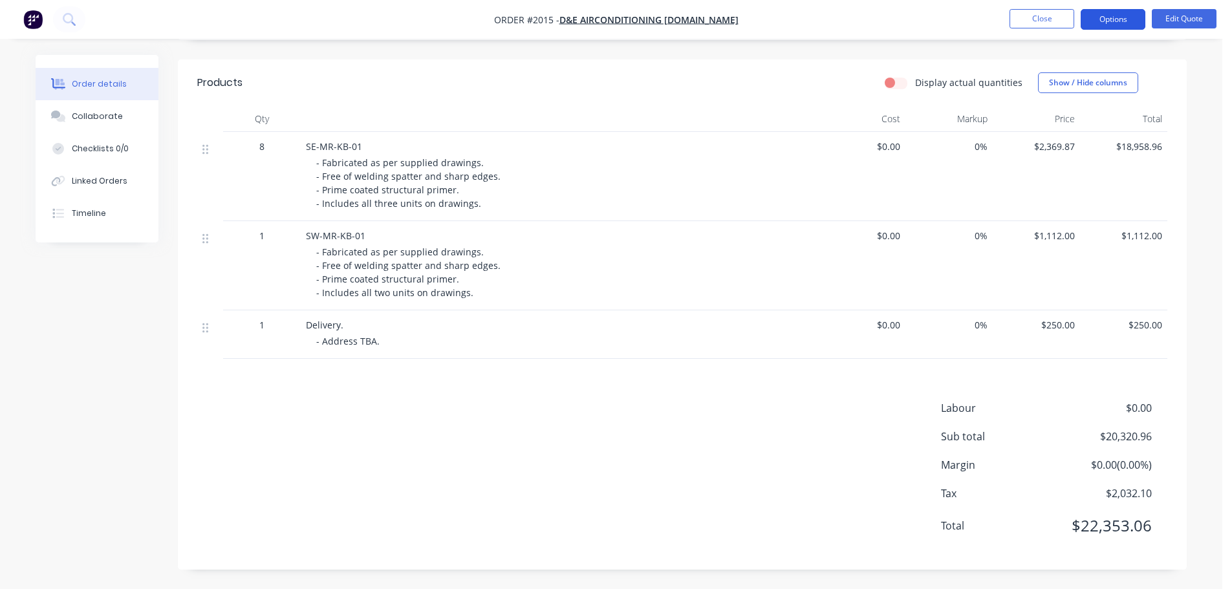
click at [1107, 28] on button "Options" at bounding box center [1112, 19] width 65 height 21
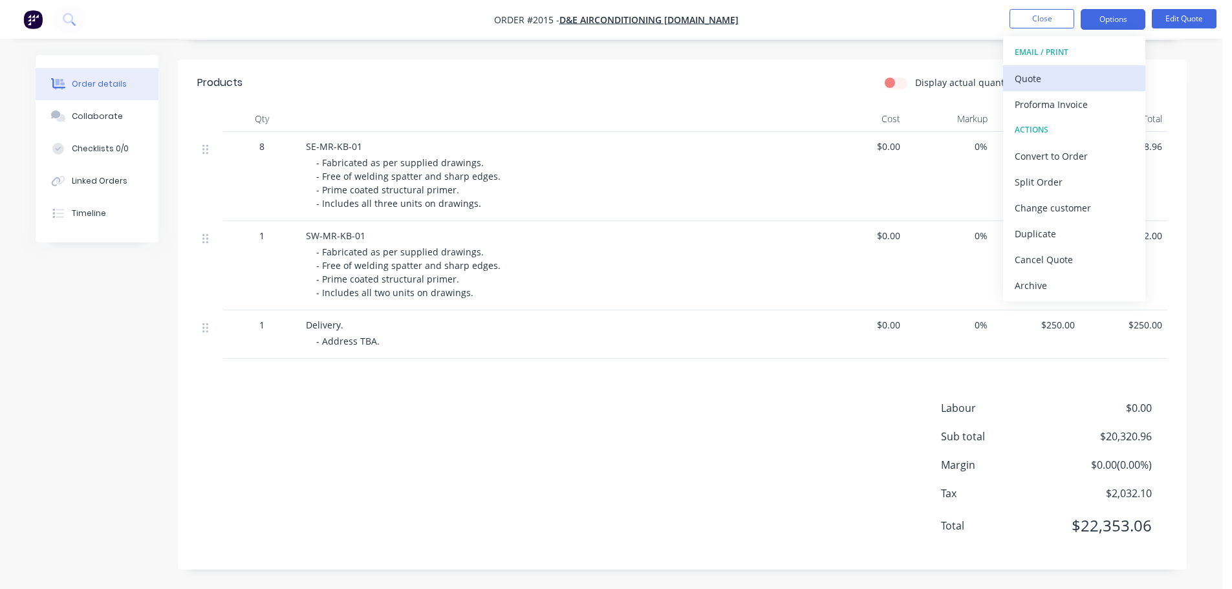
click at [1086, 67] on button "Quote" at bounding box center [1074, 78] width 142 height 26
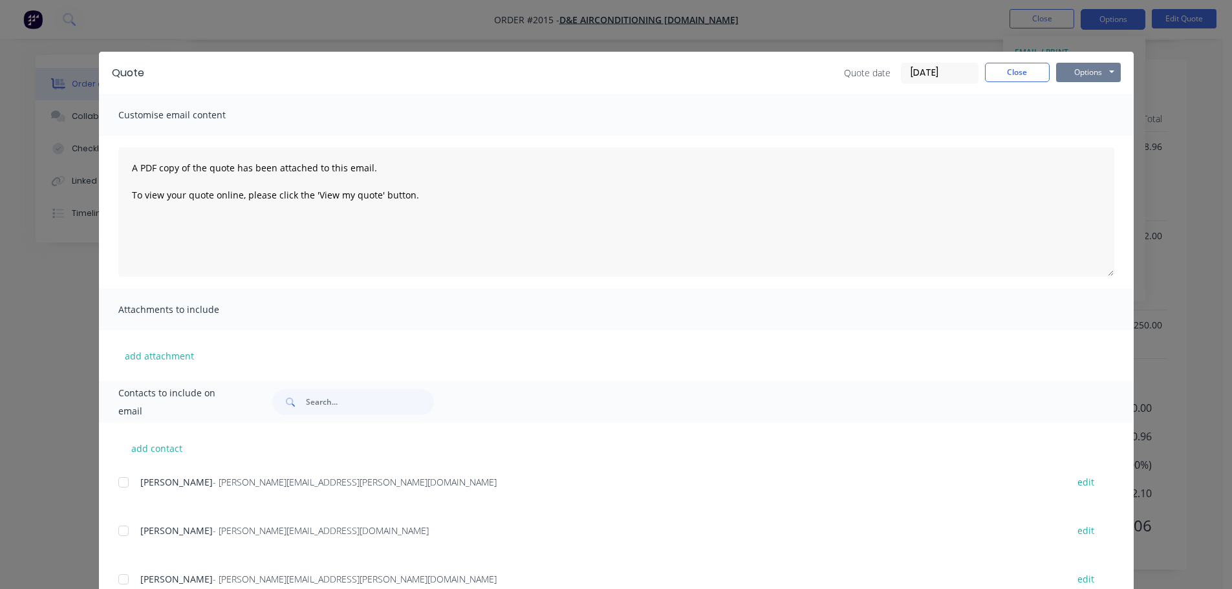
click at [1098, 76] on button "Options" at bounding box center [1088, 72] width 65 height 19
click at [1104, 112] on button "Print" at bounding box center [1097, 116] width 83 height 21
